Goal: Task Accomplishment & Management: Manage account settings

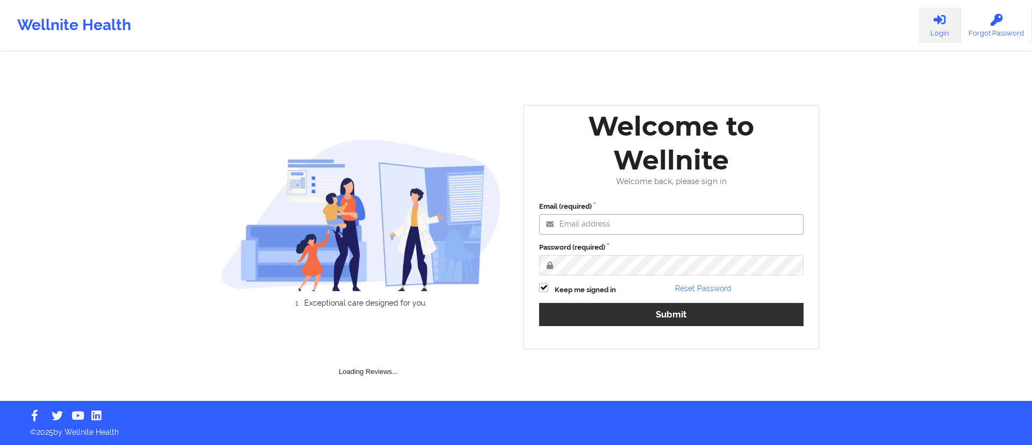
type input "[DATE][EMAIL_ADDRESS][DOMAIN_NAME]"
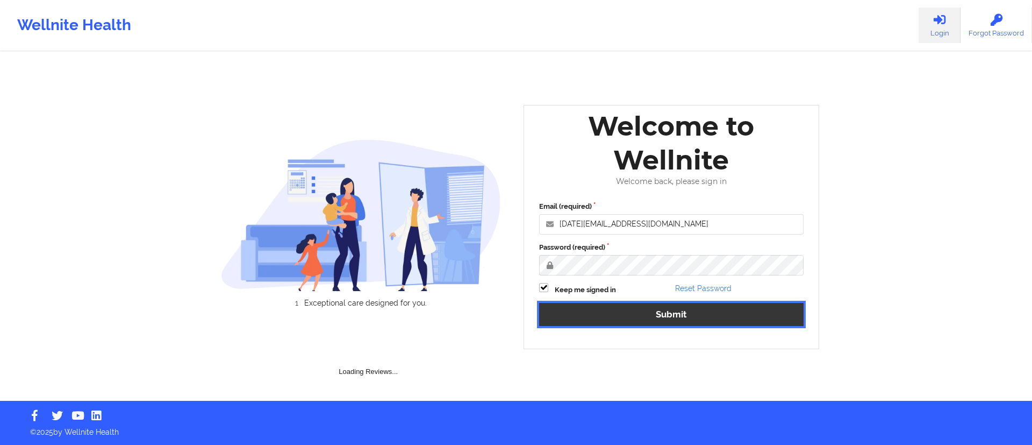
click at [604, 319] on button "Submit" at bounding box center [671, 314] width 264 height 23
